Goal: Information Seeking & Learning: Learn about a topic

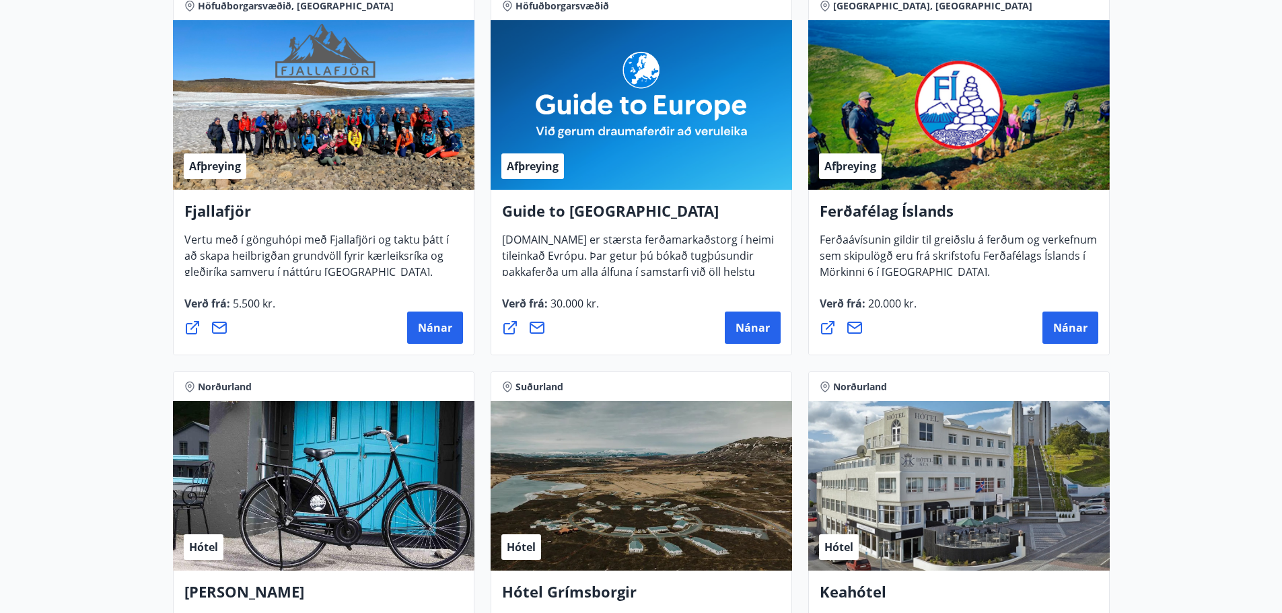
scroll to position [67, 0]
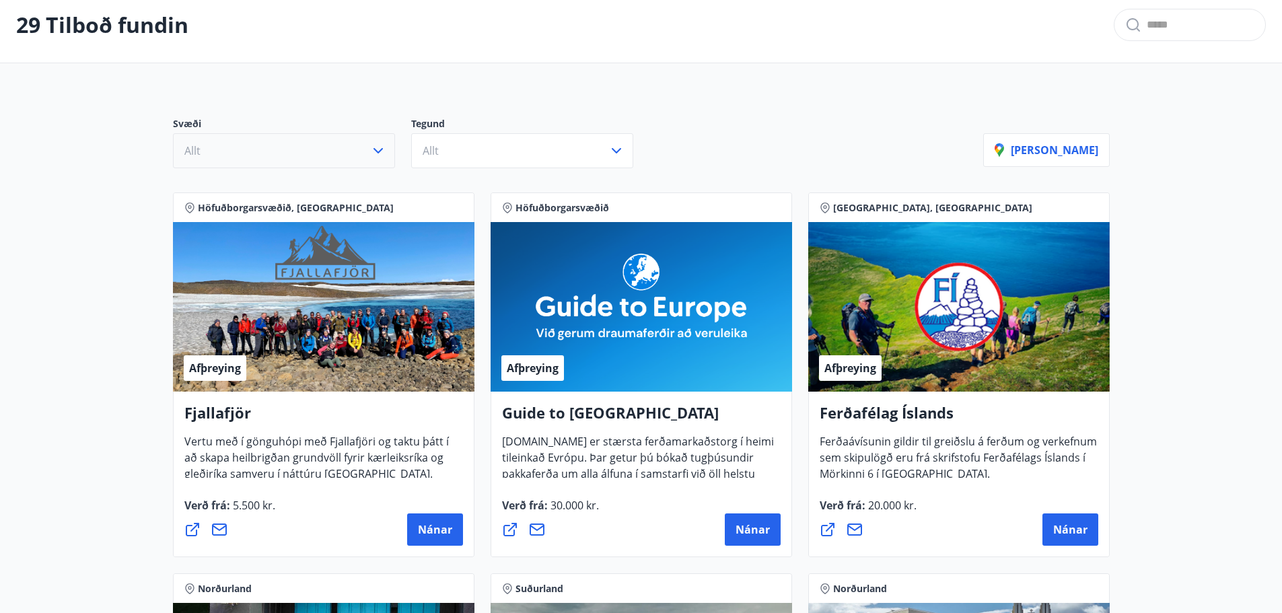
click at [384, 147] on icon "button" at bounding box center [378, 151] width 16 height 16
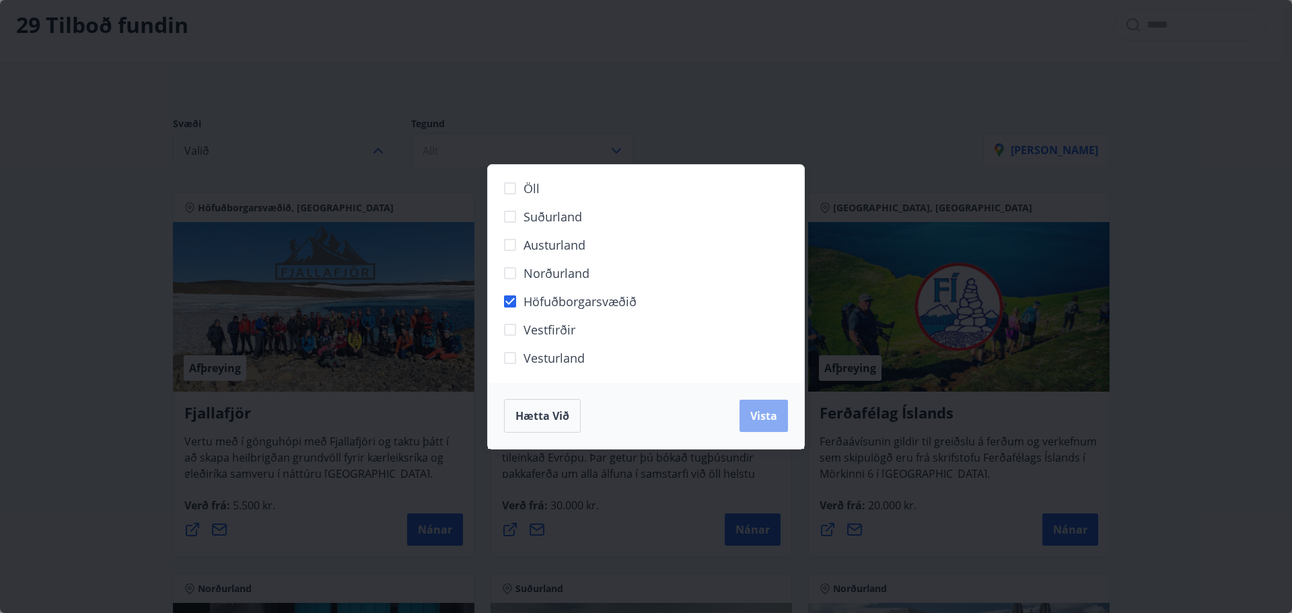
click at [762, 418] on span "Vista" at bounding box center [763, 416] width 27 height 15
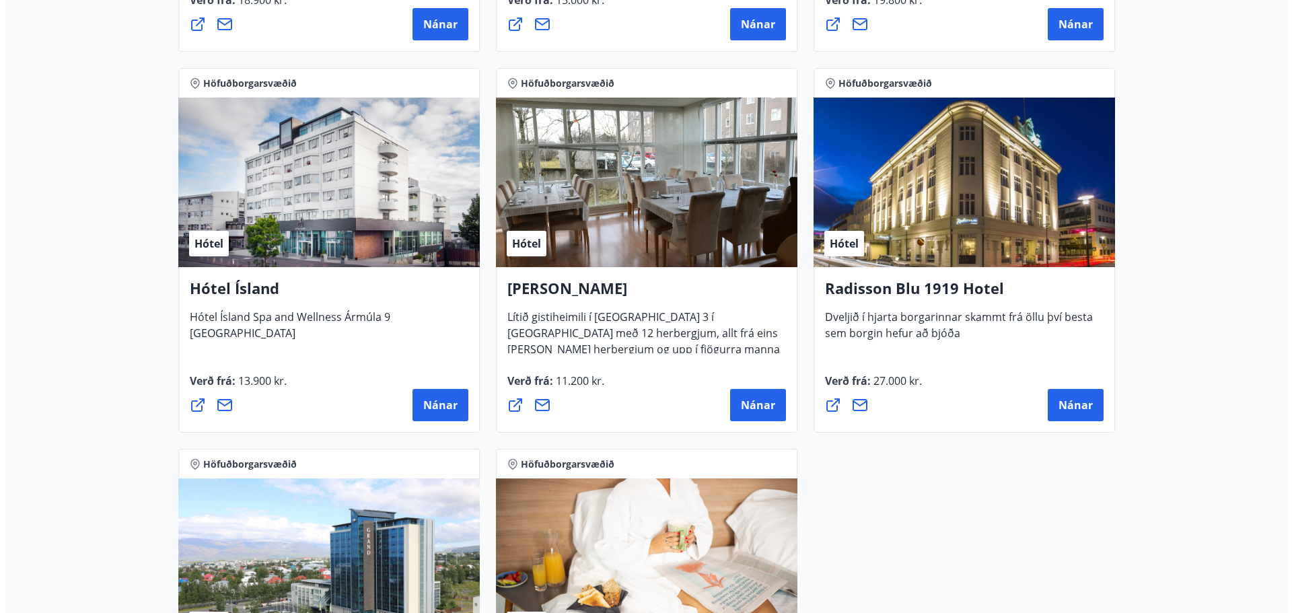
scroll to position [942, 0]
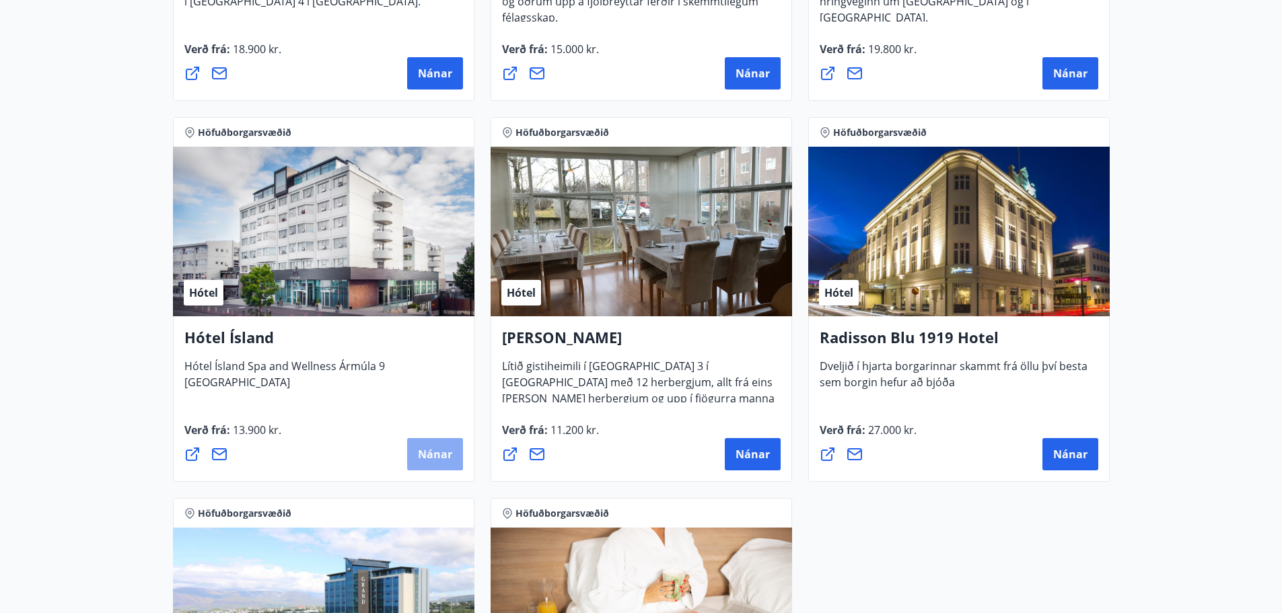
click at [428, 450] on span "Nánar" at bounding box center [435, 454] width 34 height 15
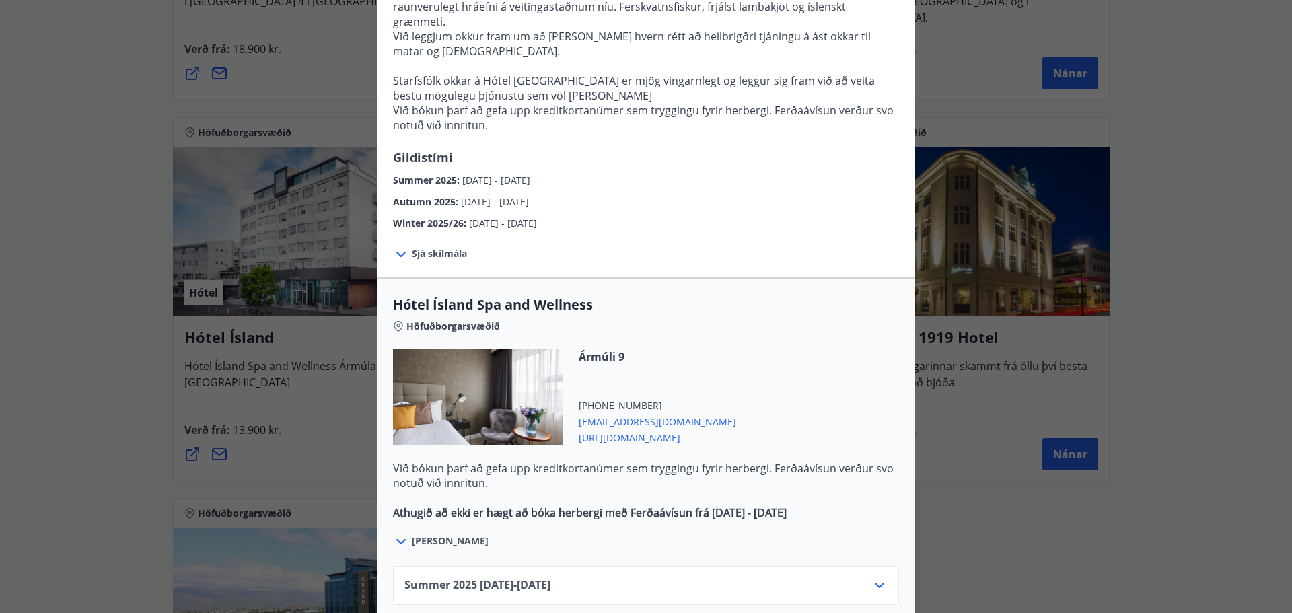
scroll to position [606, 0]
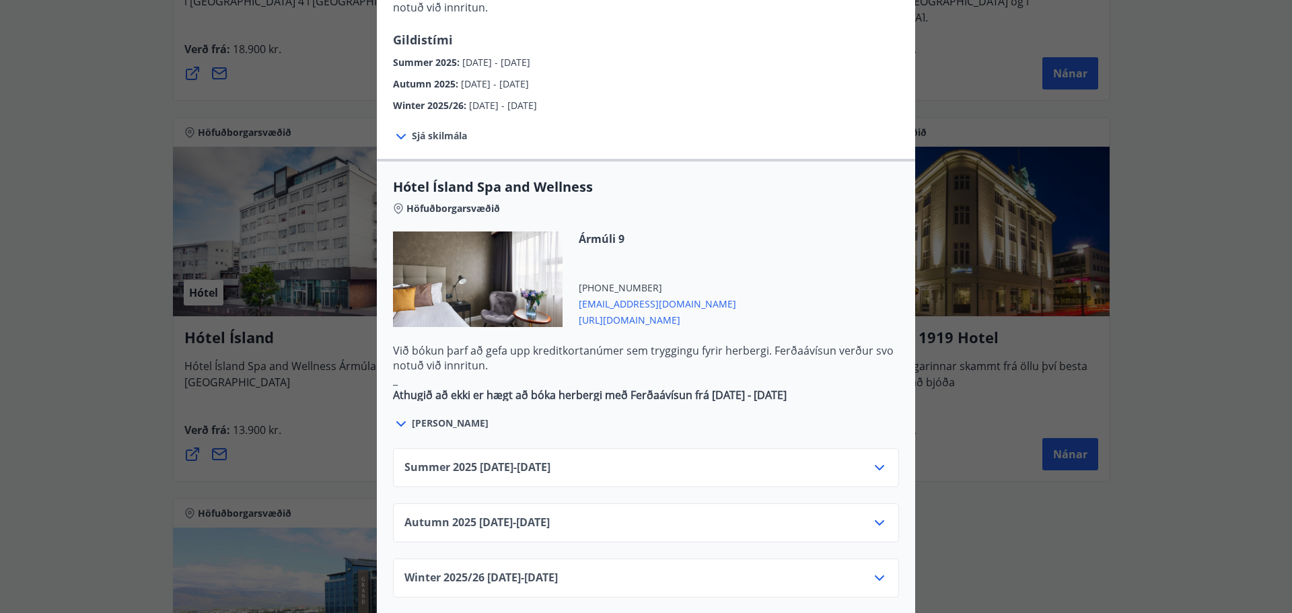
click at [872, 460] on icon at bounding box center [880, 468] width 16 height 16
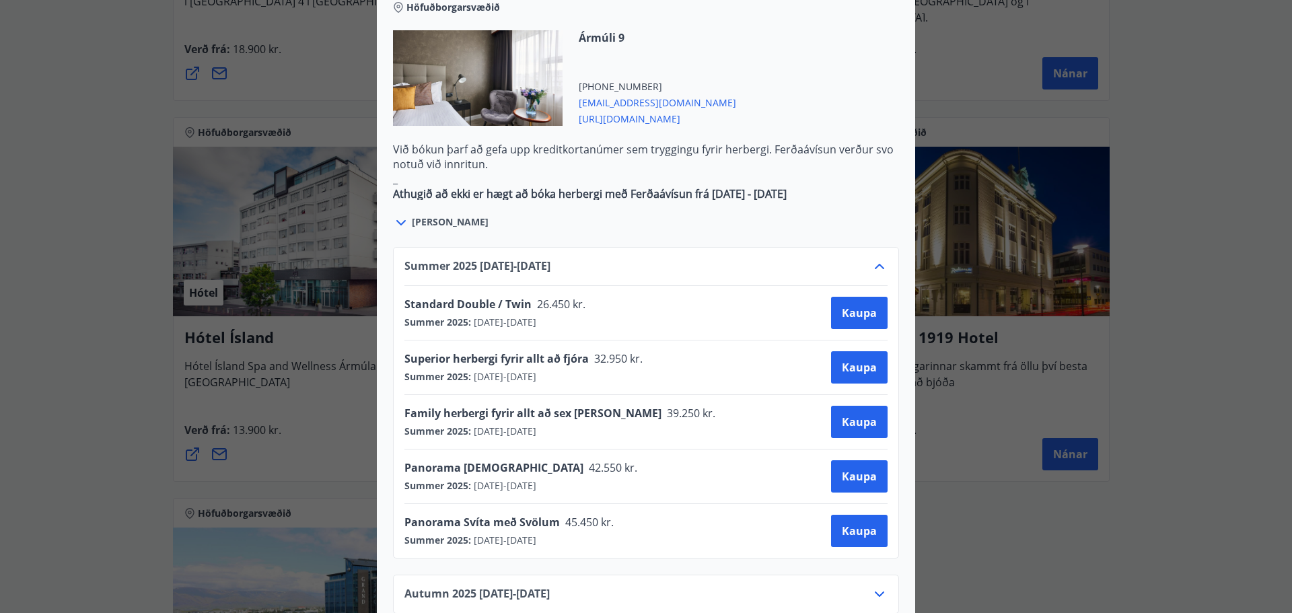
scroll to position [808, 0]
click at [876, 258] on icon at bounding box center [880, 266] width 16 height 16
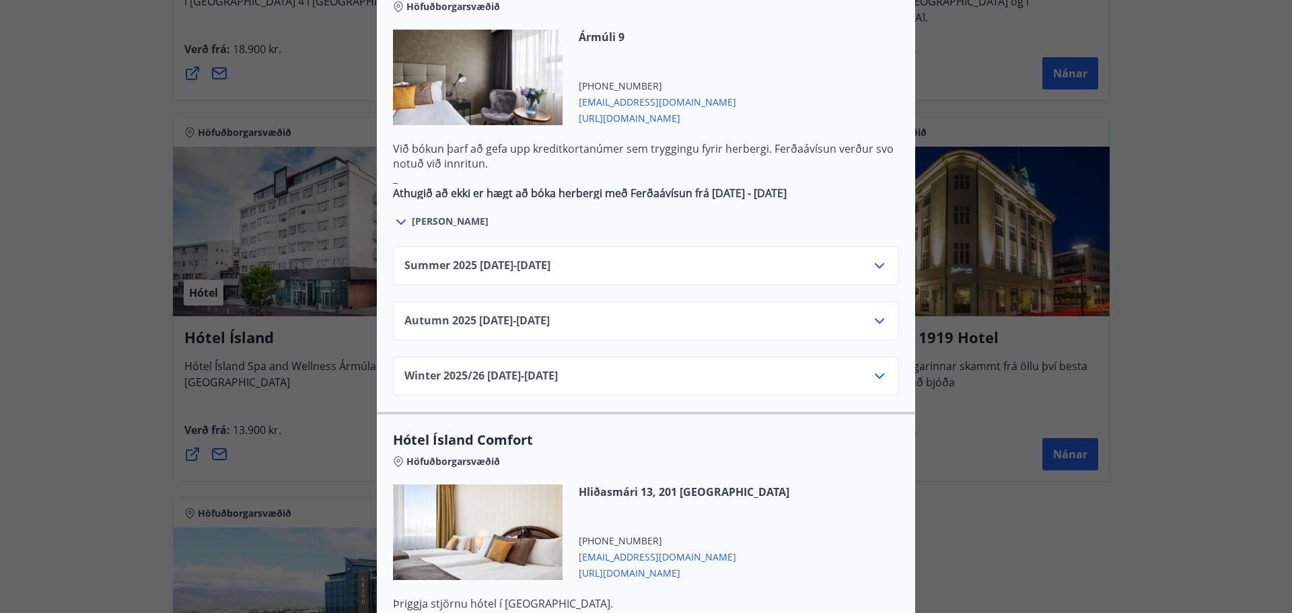
click at [876, 313] on icon at bounding box center [880, 321] width 16 height 16
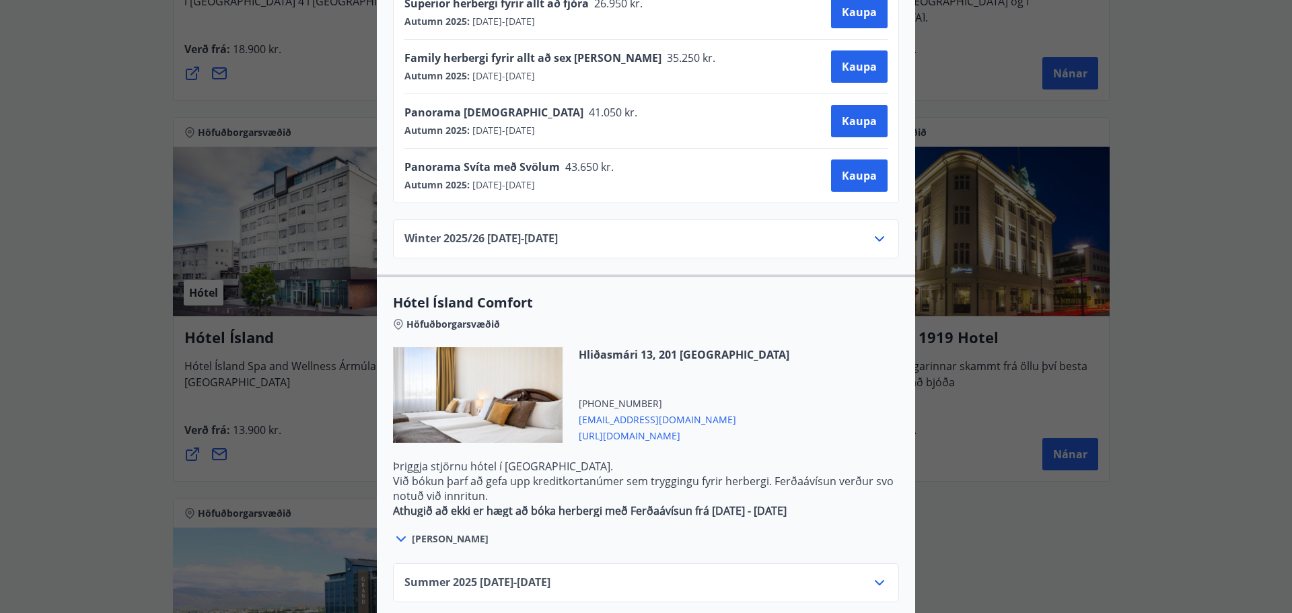
scroll to position [1299, 0]
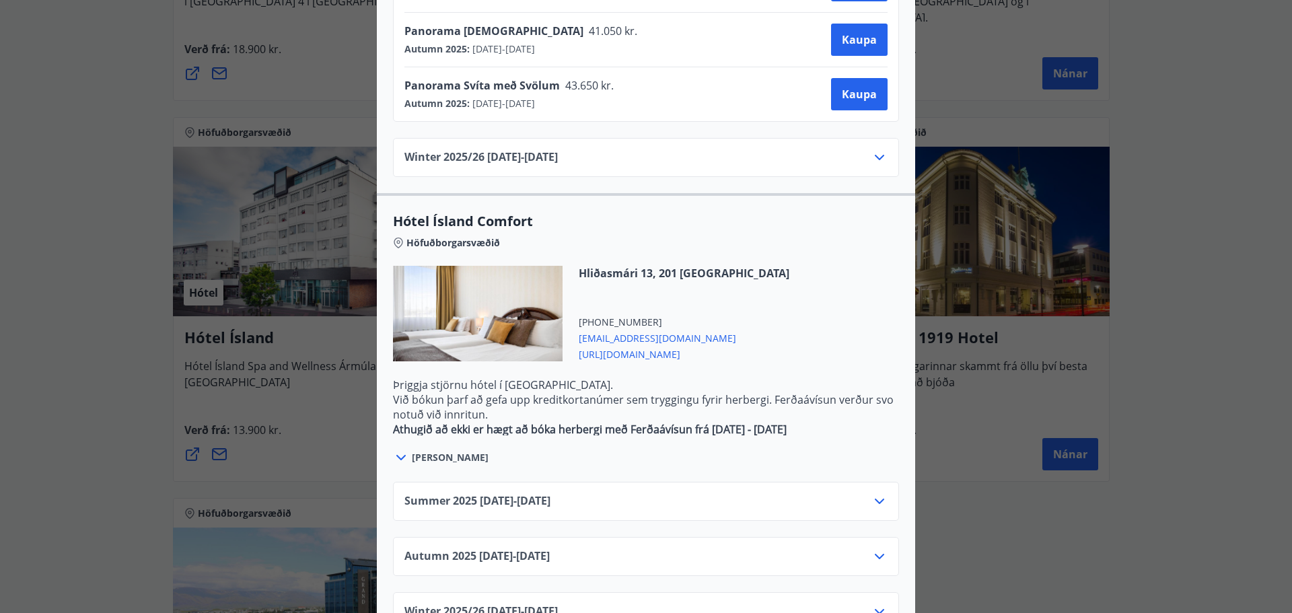
click at [879, 549] on icon at bounding box center [880, 557] width 16 height 16
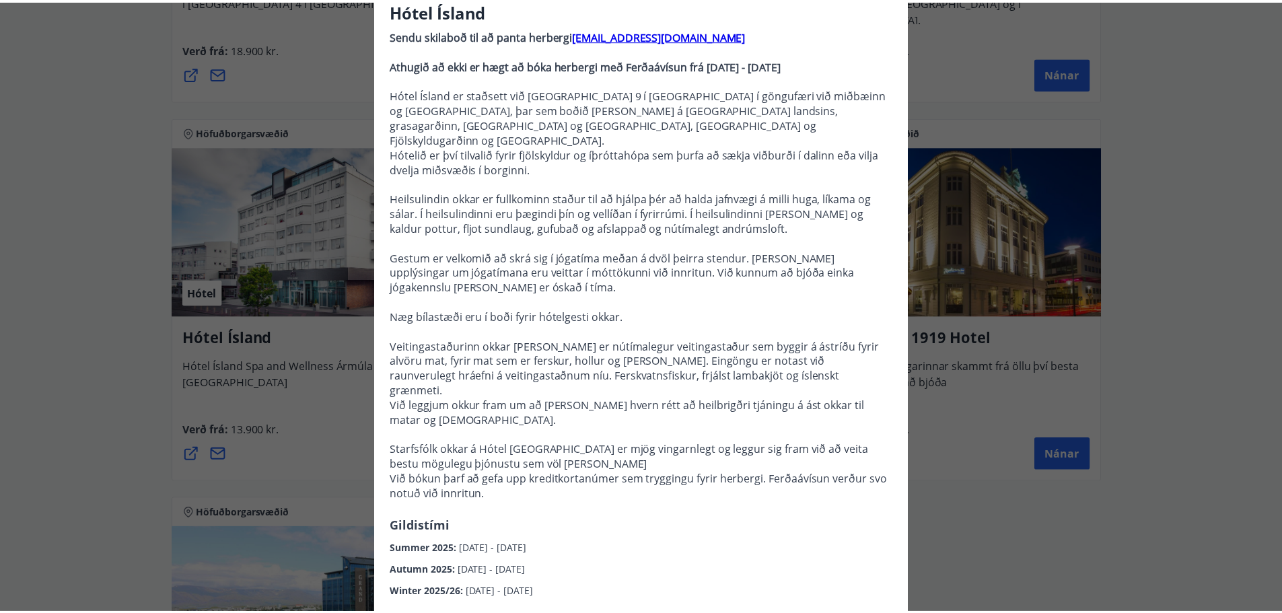
scroll to position [20, 0]
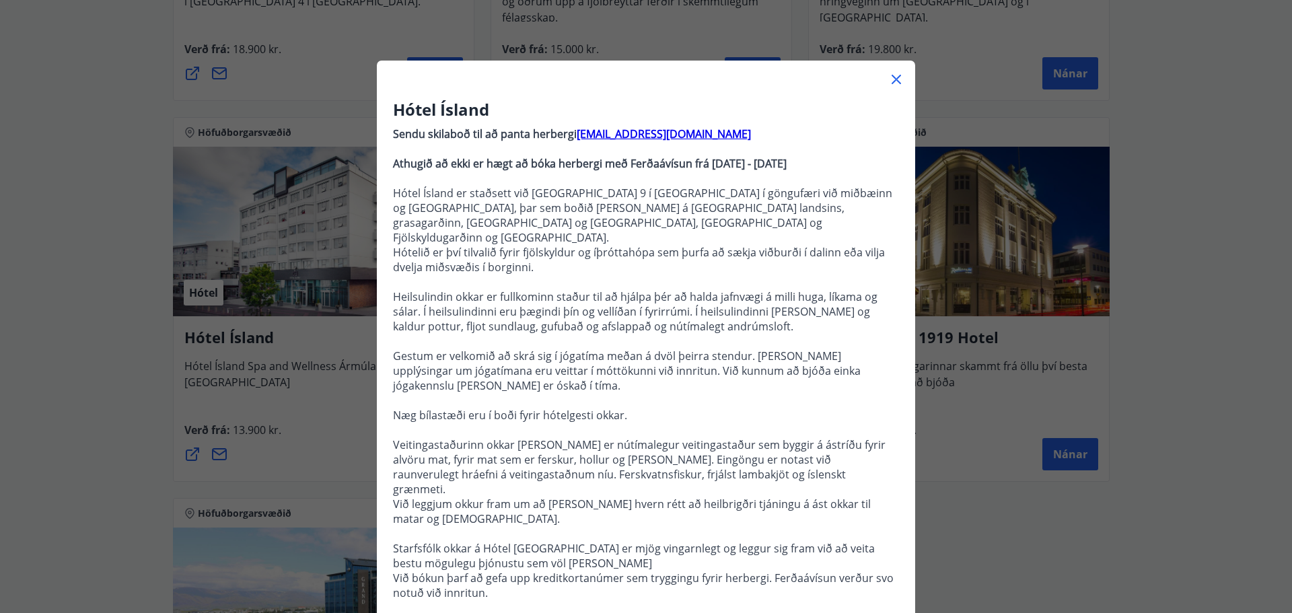
click at [897, 81] on icon at bounding box center [896, 79] width 16 height 16
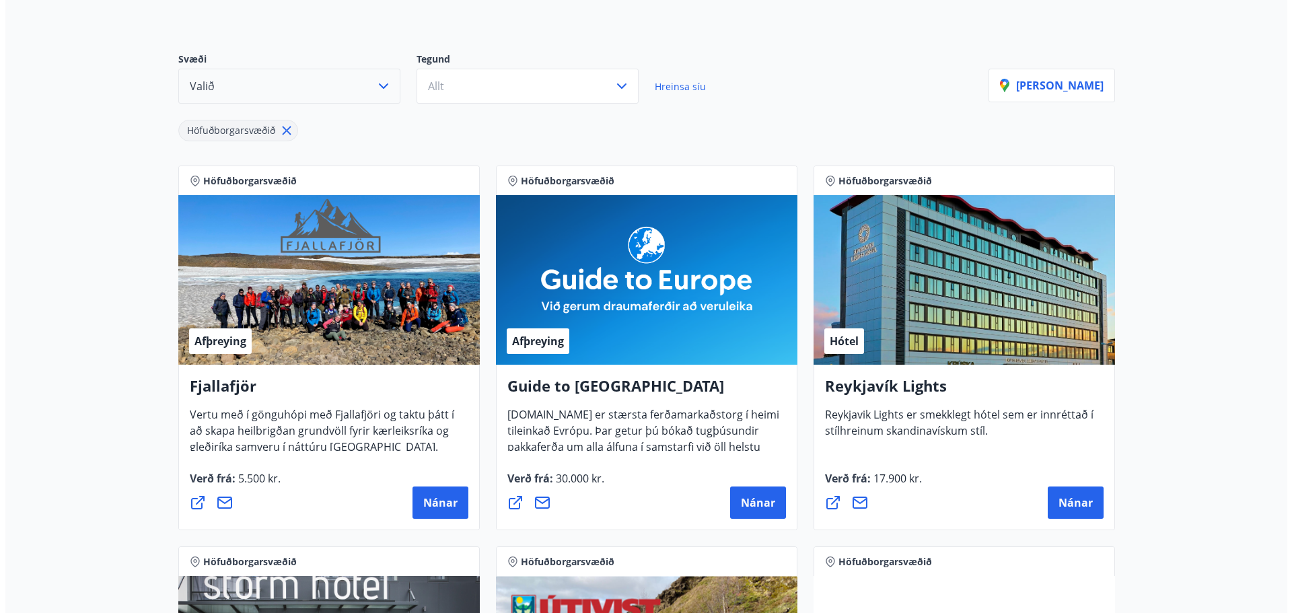
scroll to position [155, 0]
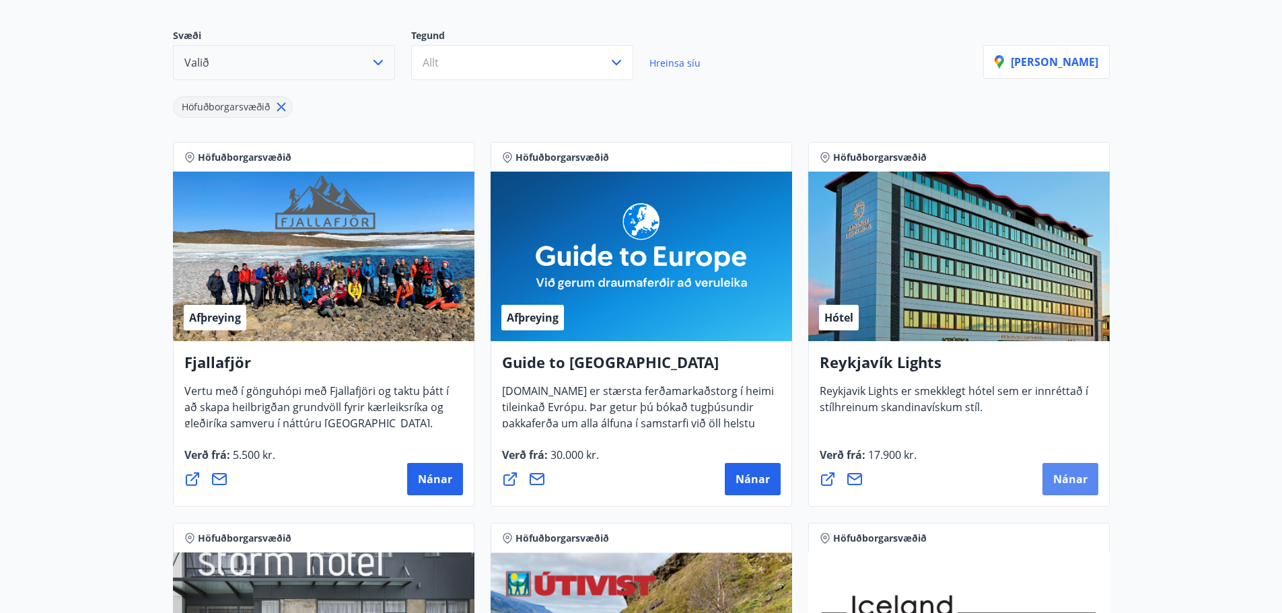
click at [1060, 485] on span "Nánar" at bounding box center [1070, 479] width 34 height 15
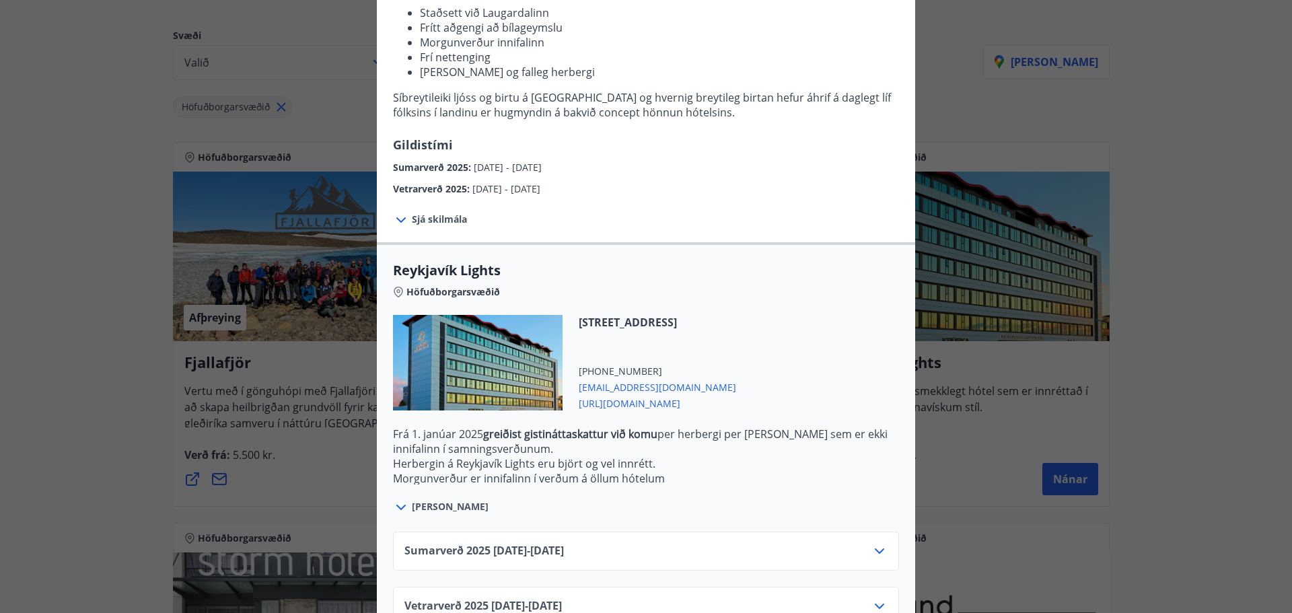
scroll to position [236, 0]
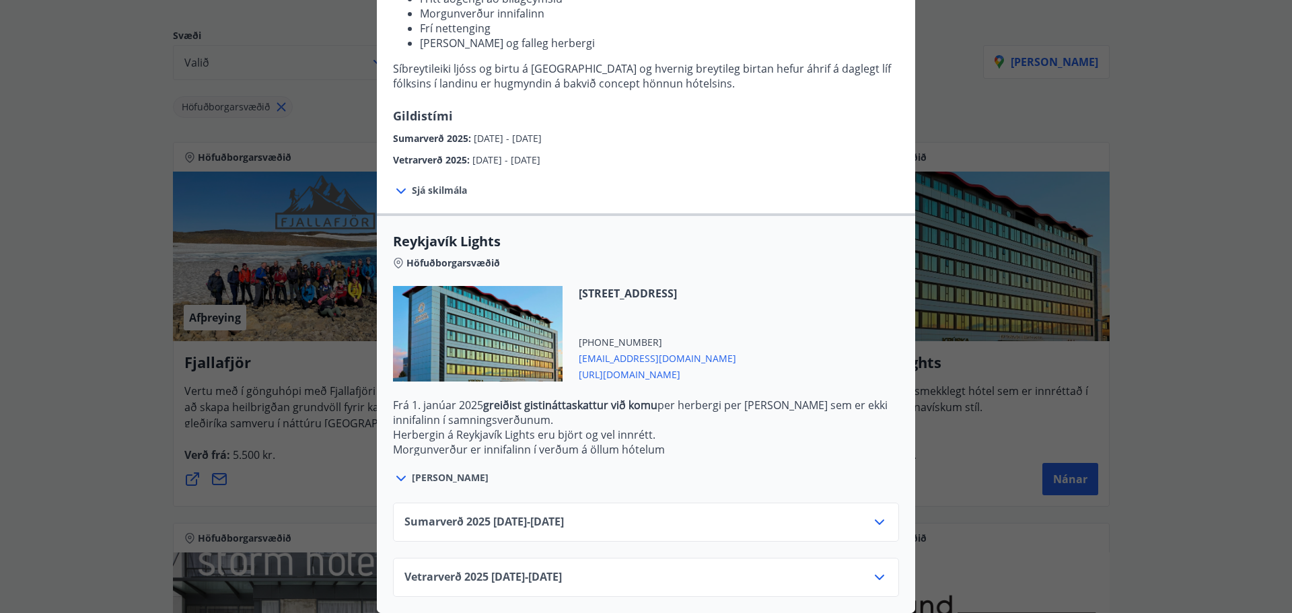
click at [872, 571] on icon at bounding box center [880, 577] width 16 height 16
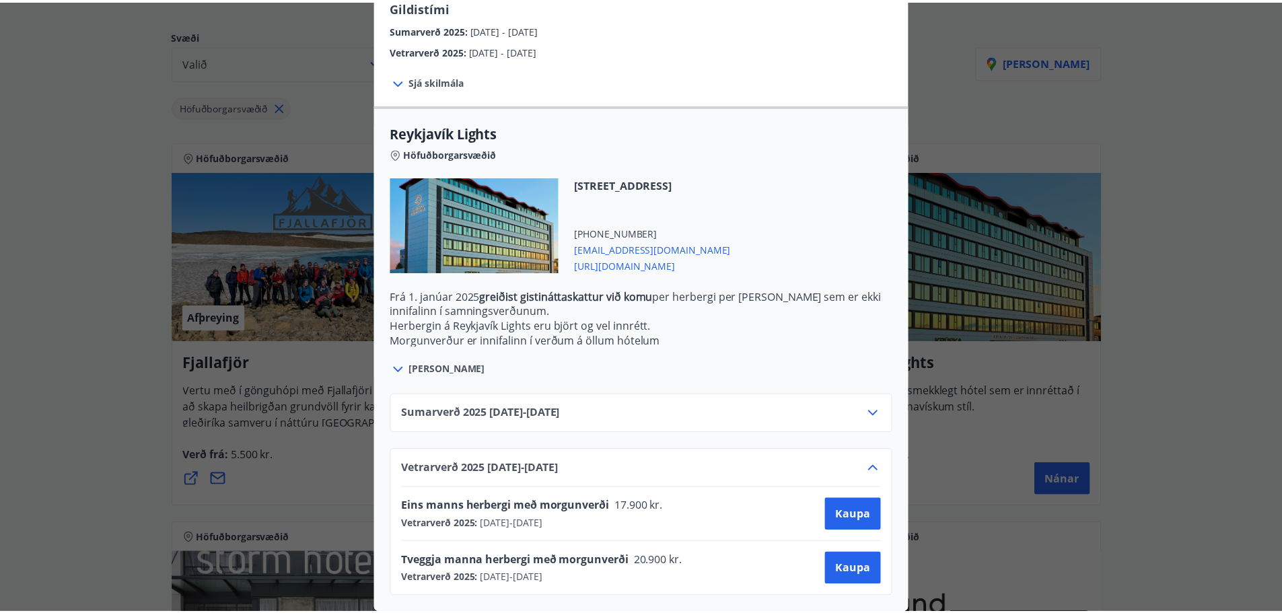
scroll to position [75, 0]
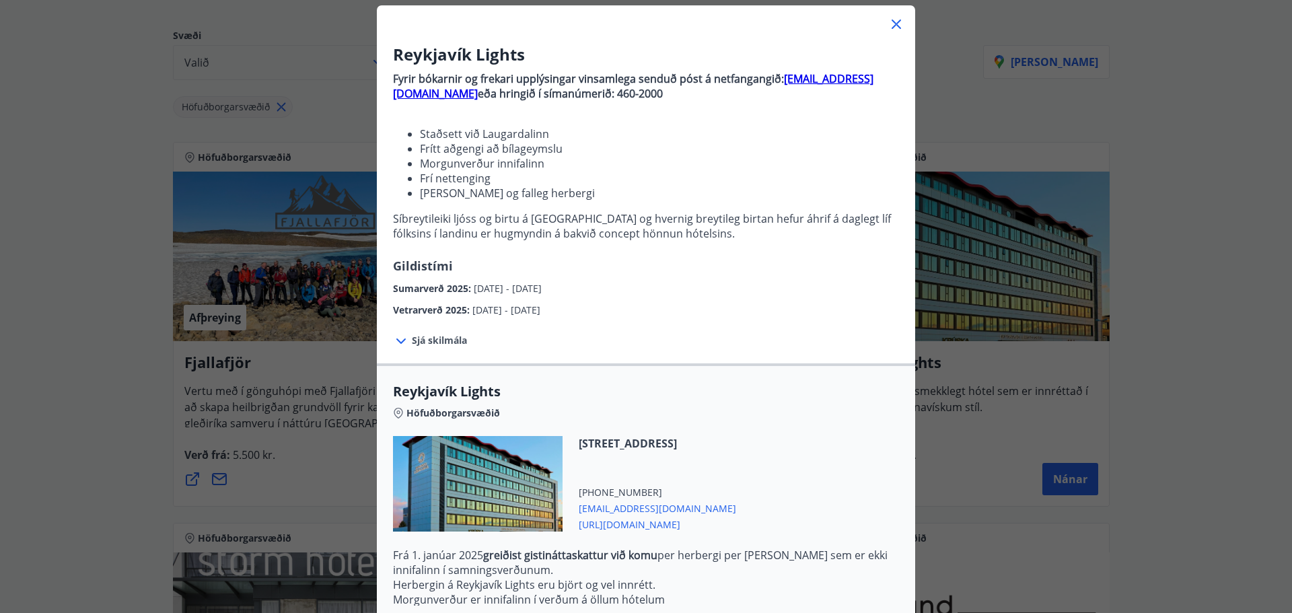
click at [894, 22] on icon at bounding box center [896, 24] width 9 height 9
